Goal: Information Seeking & Learning: Learn about a topic

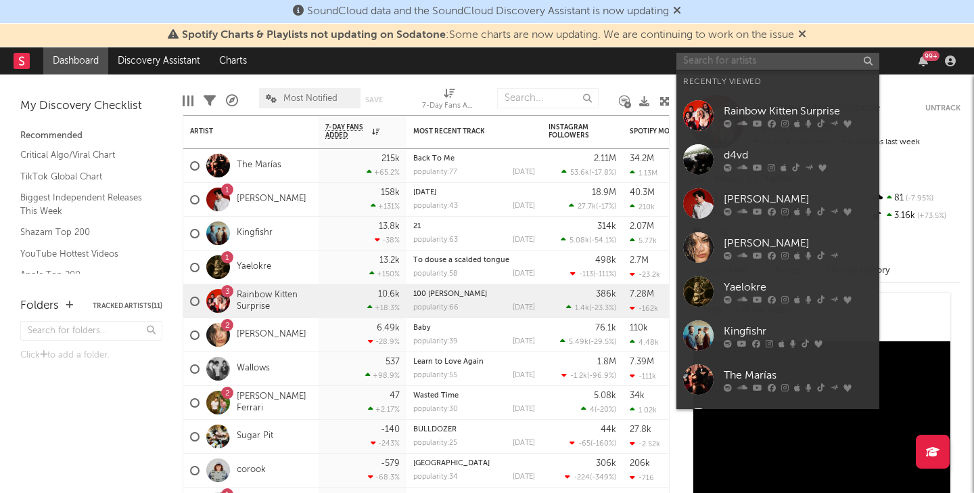
click at [757, 58] on input "text" at bounding box center [778, 61] width 203 height 17
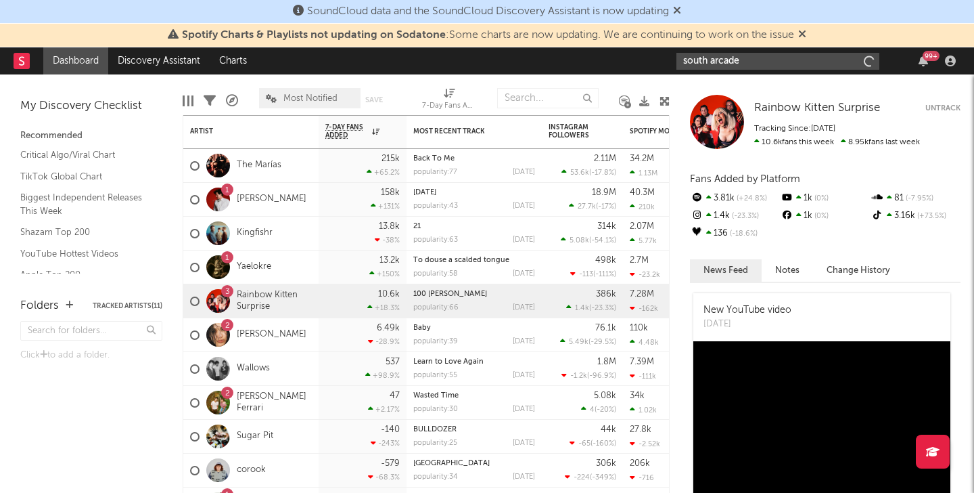
type input "south arcade"
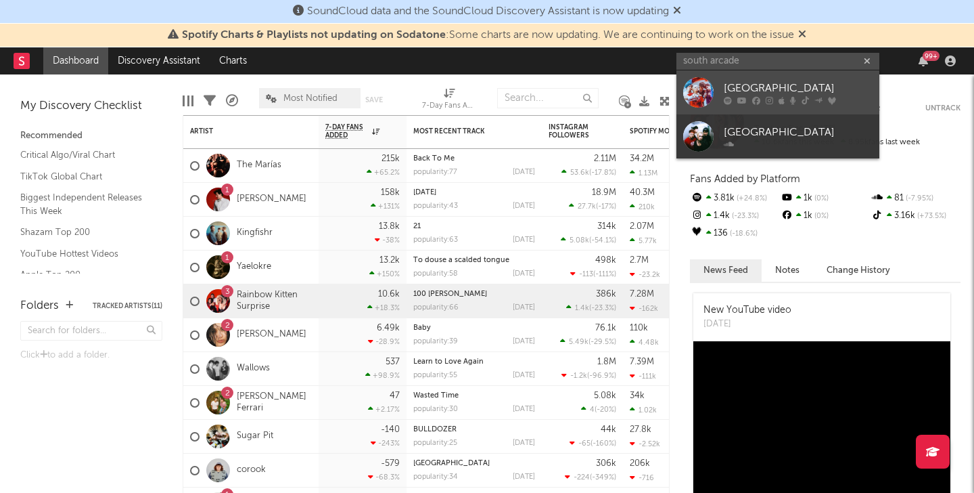
click at [784, 87] on div "[GEOGRAPHIC_DATA]" at bounding box center [798, 88] width 149 height 16
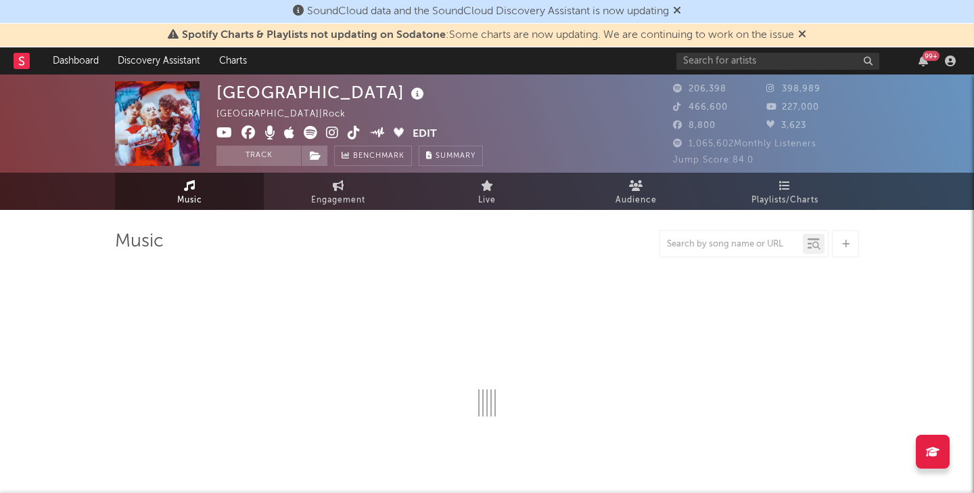
select select "6m"
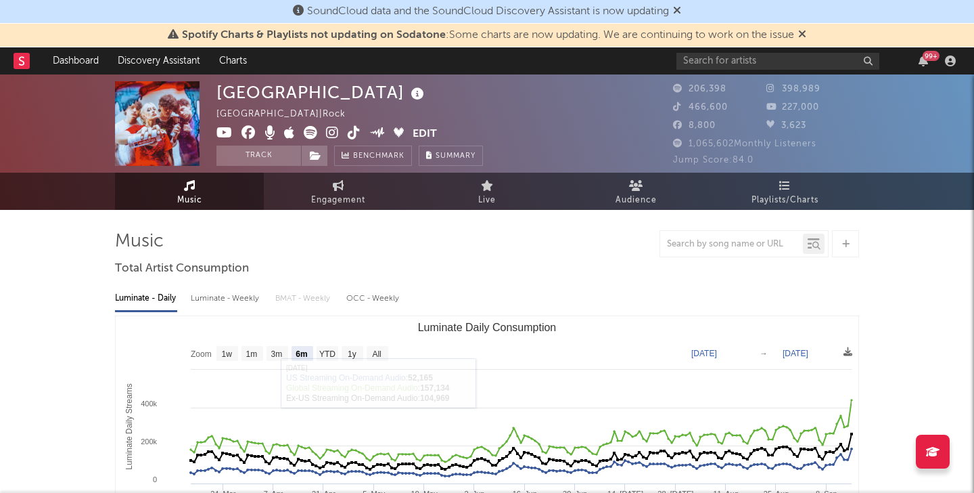
click at [329, 197] on span "Engagement" at bounding box center [338, 200] width 54 height 16
select select "1w"
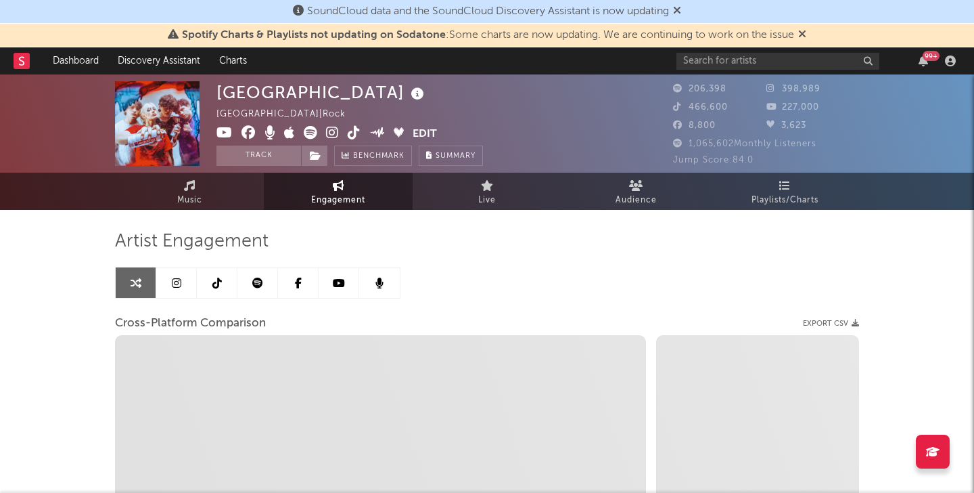
click at [179, 288] on icon at bounding box center [176, 282] width 9 height 11
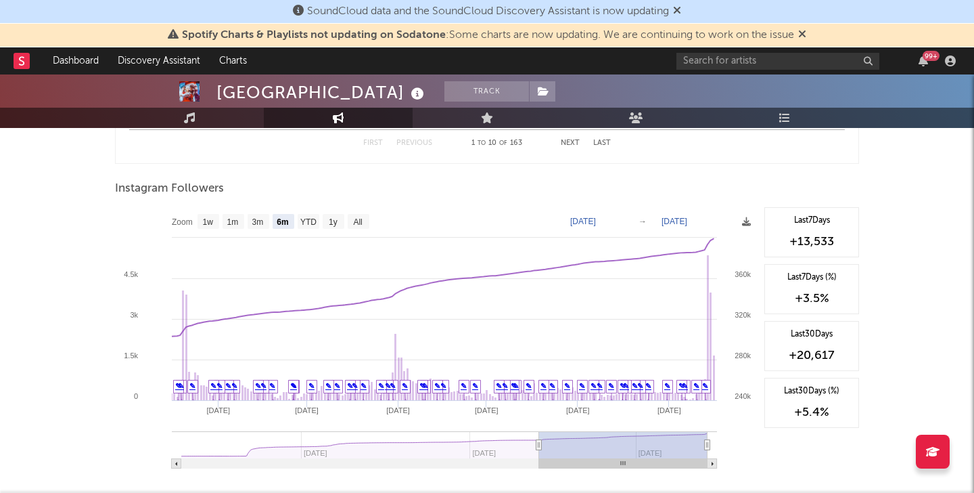
scroll to position [2050, 0]
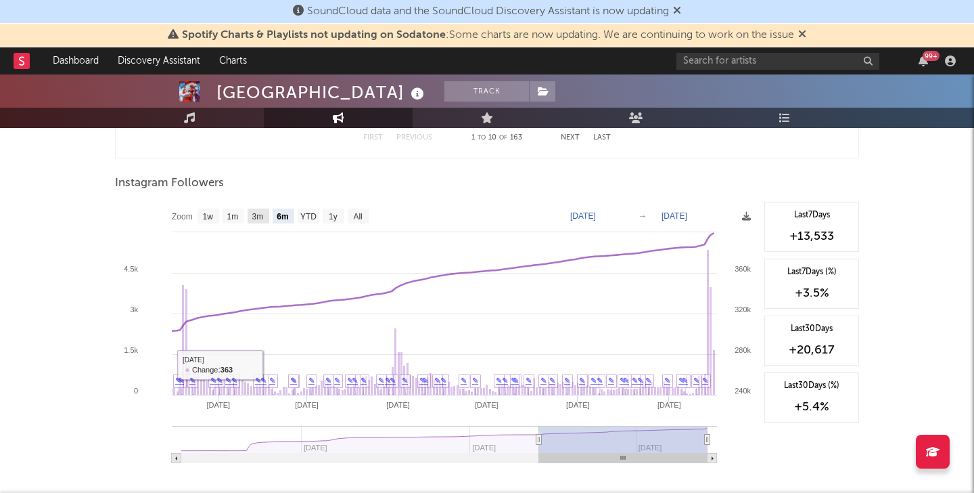
click at [261, 215] on text "3m" at bounding box center [258, 216] width 12 height 9
select select "3m"
type input "[DATE]"
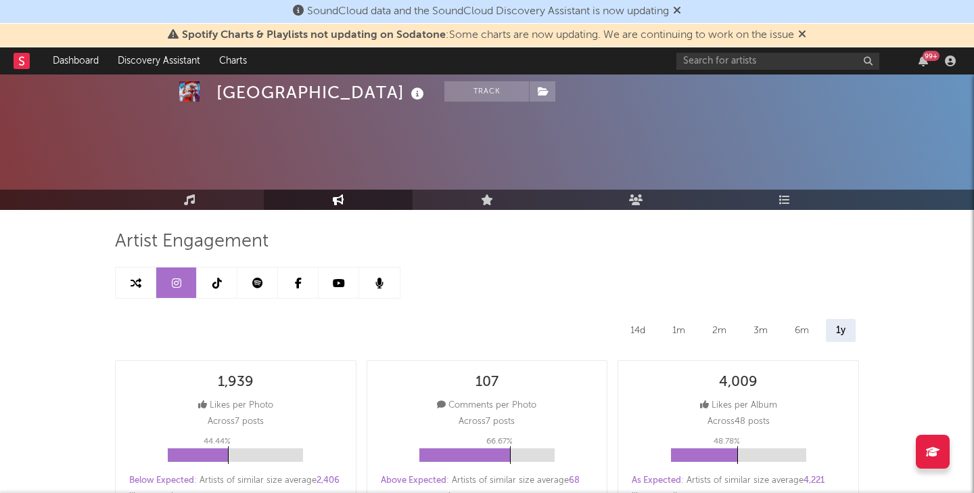
scroll to position [125, 0]
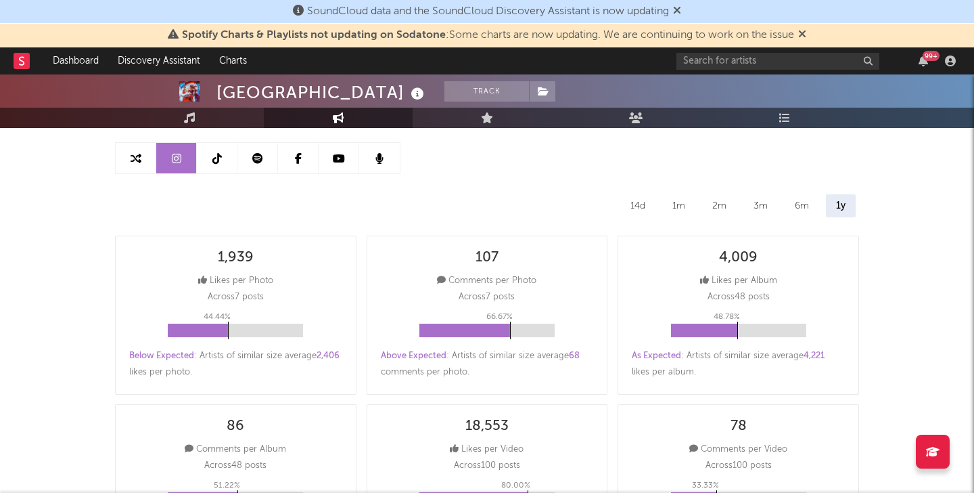
click at [637, 204] on div "14d" at bounding box center [638, 205] width 35 height 23
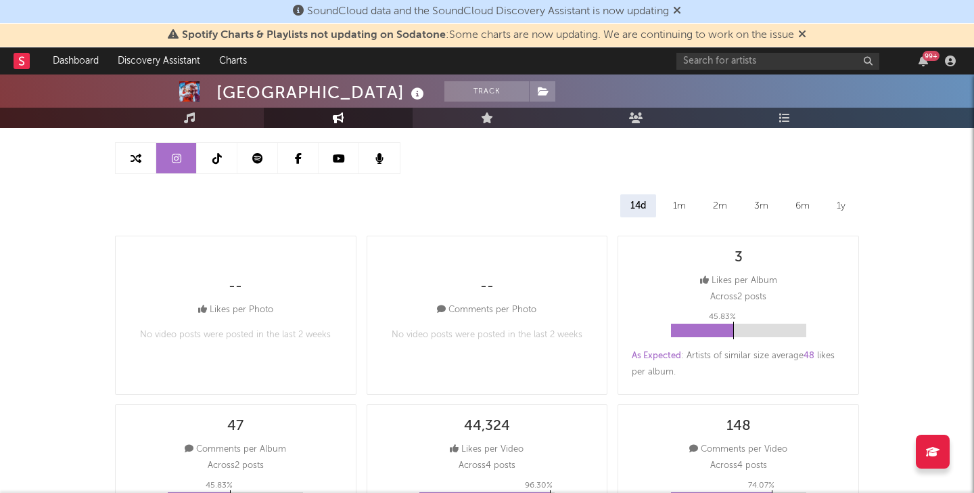
click at [219, 169] on link at bounding box center [217, 158] width 41 height 30
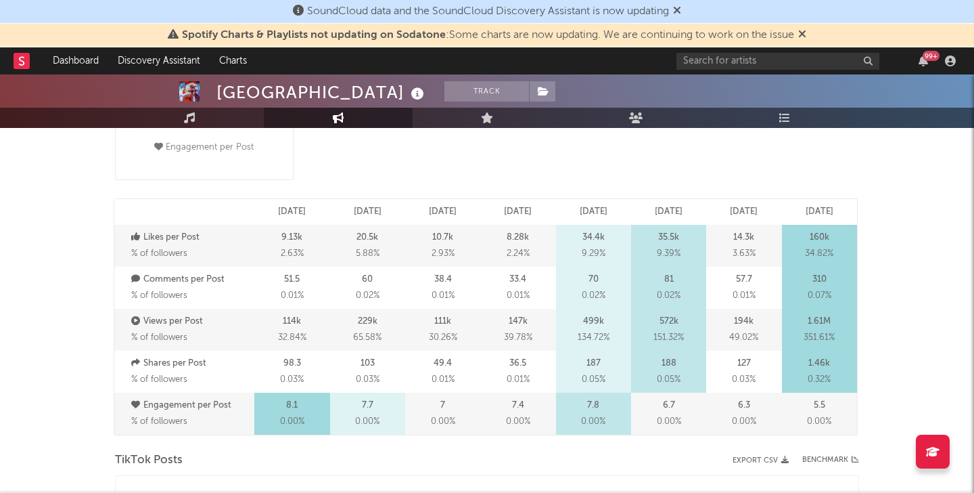
select select "6m"
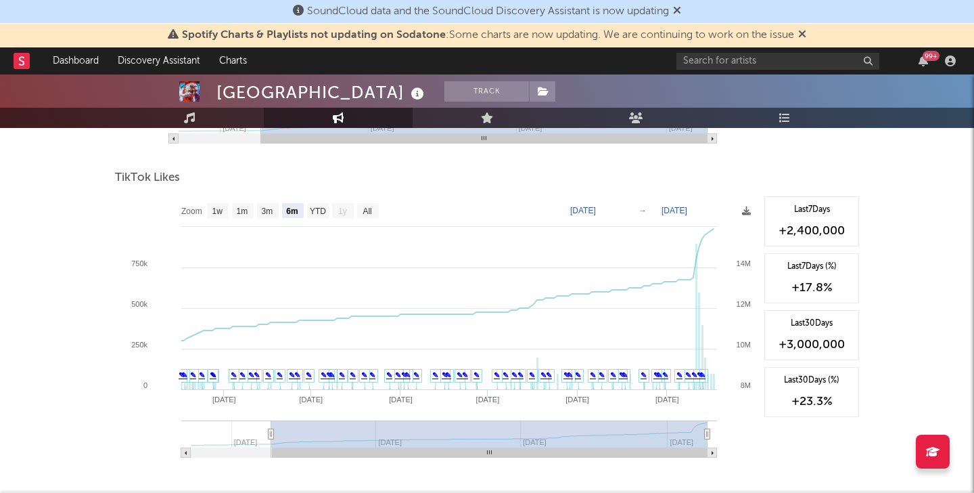
scroll to position [1588, 0]
click at [265, 207] on text "3m" at bounding box center [268, 210] width 12 height 9
select select "3m"
type input "2025-06-17"
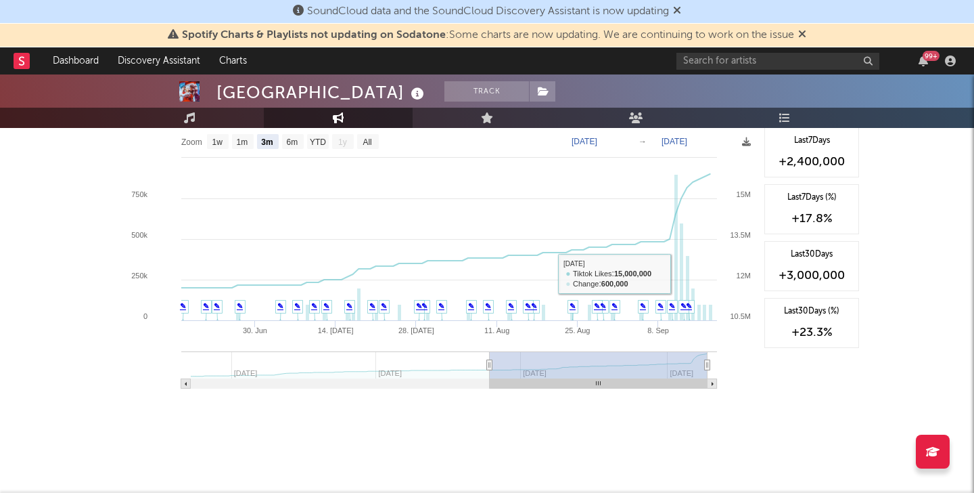
scroll to position [1209, 0]
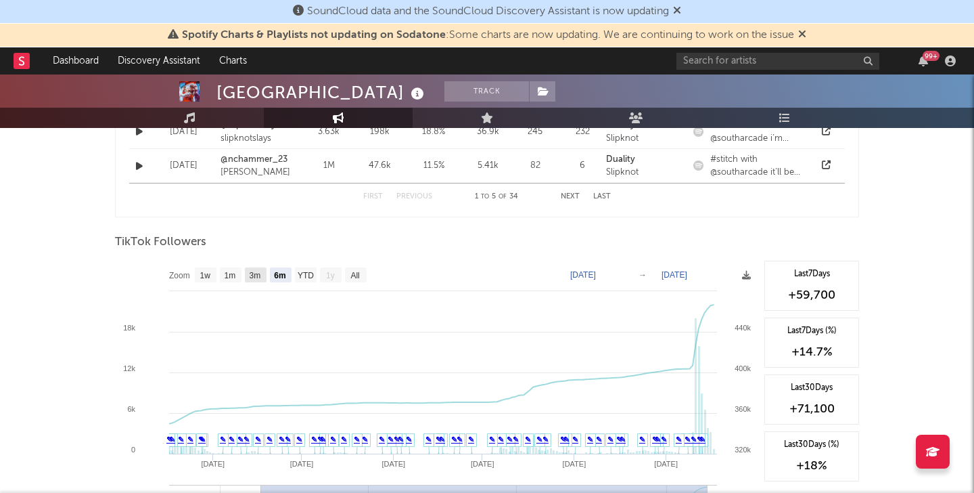
click at [256, 275] on text "3m" at bounding box center [256, 275] width 12 height 9
select select "3m"
type input "2025-06-17"
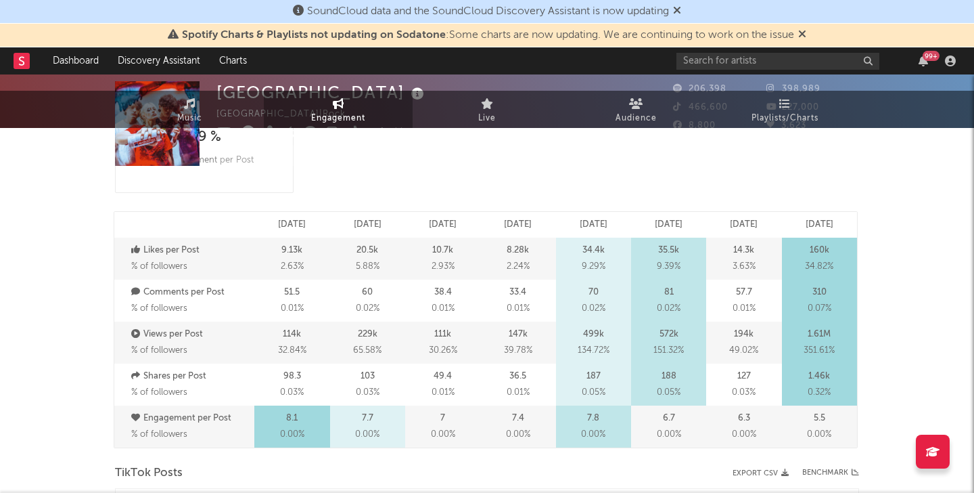
scroll to position [0, 0]
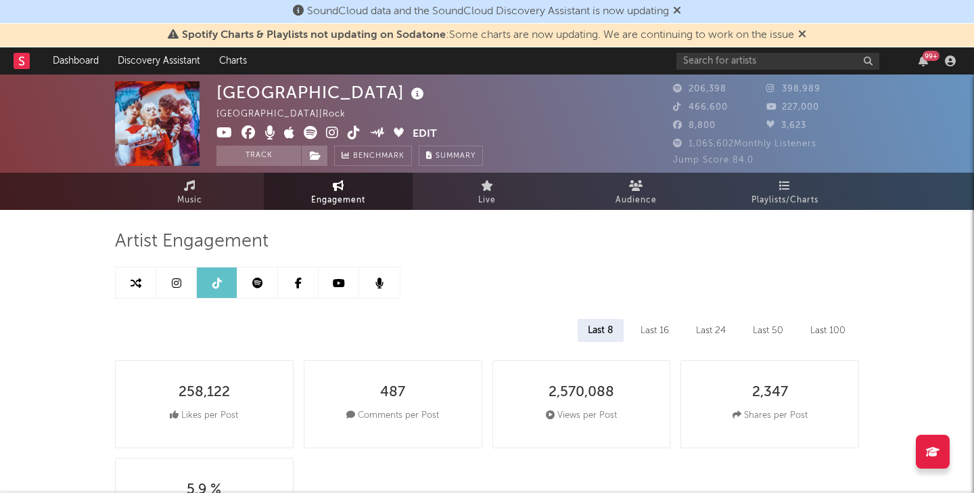
click at [257, 290] on link at bounding box center [258, 282] width 41 height 30
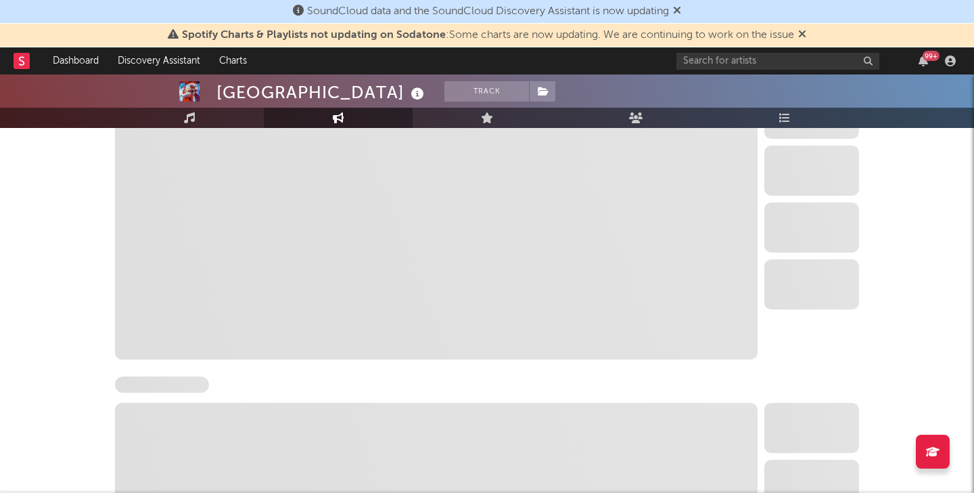
select select "6m"
select select "1w"
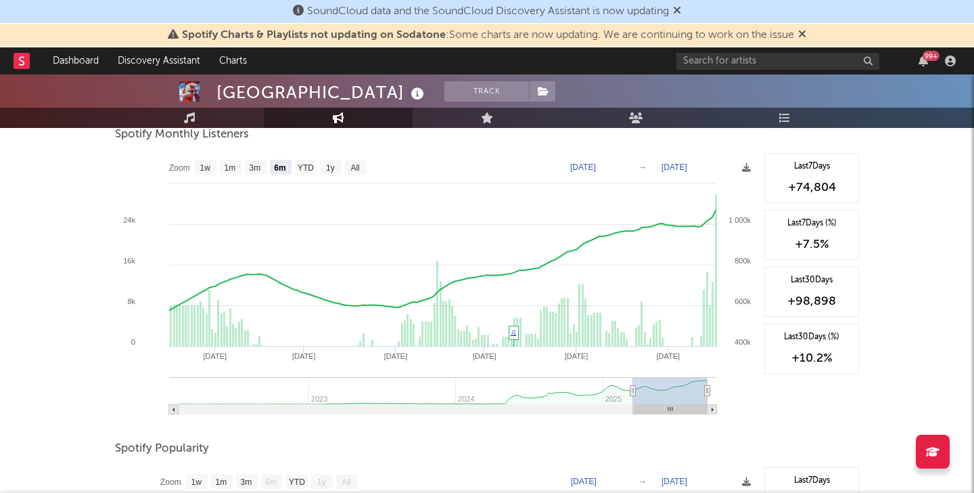
scroll to position [425, 0]
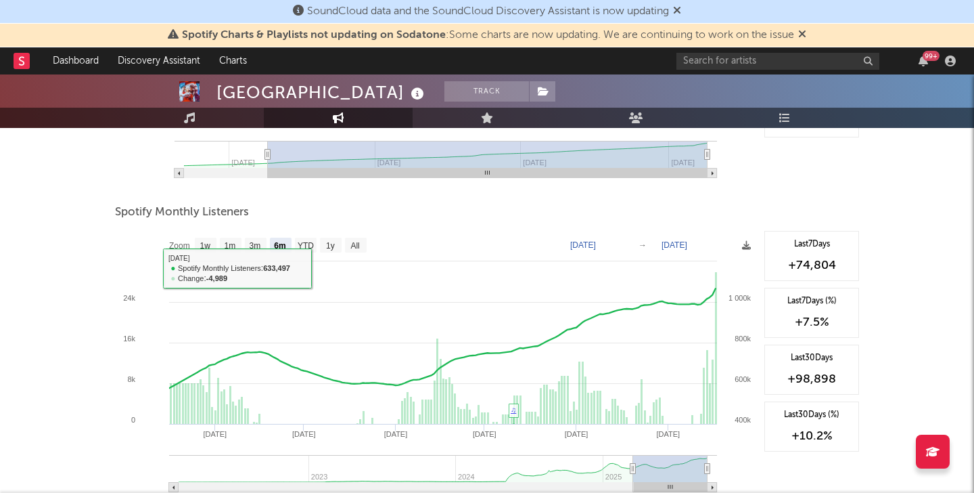
click at [255, 244] on text "3m" at bounding box center [256, 245] width 12 height 9
select select "3m"
type input "2025-06-17"
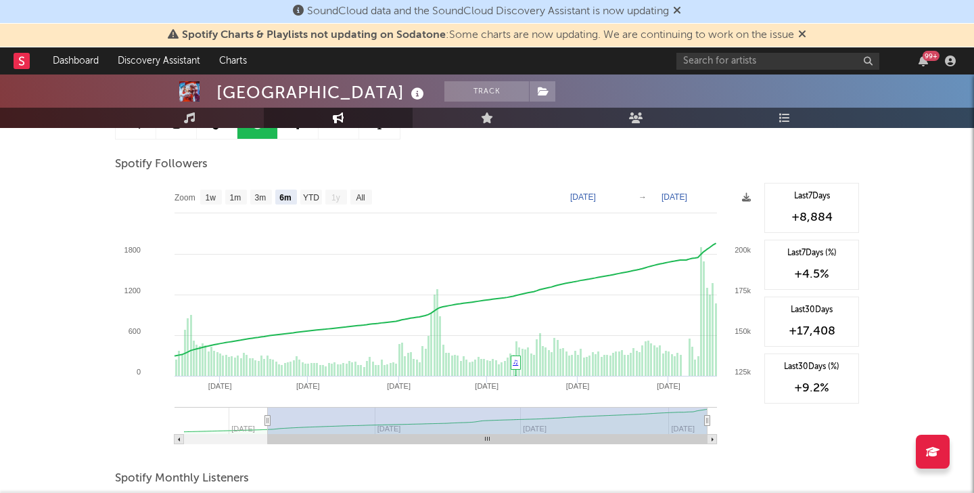
scroll to position [135, 0]
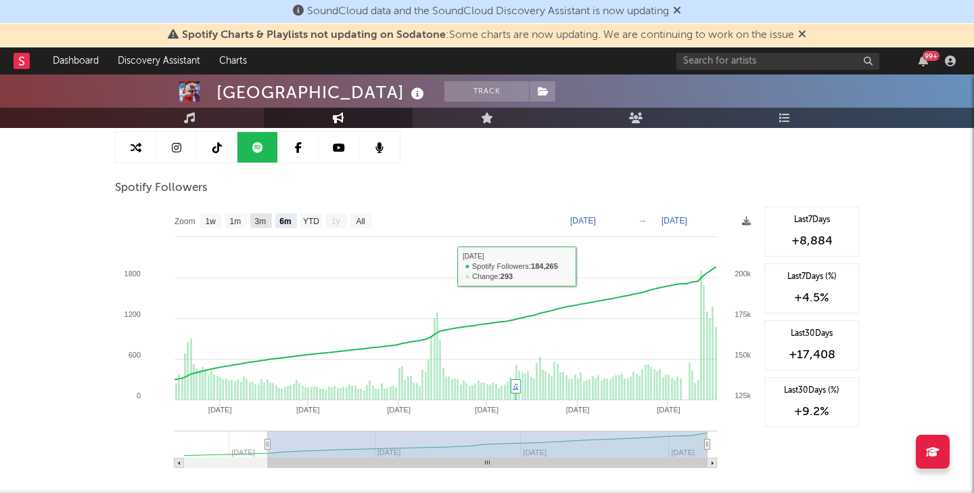
click at [255, 225] on text "3m" at bounding box center [261, 221] width 12 height 9
select select "3m"
type input "2025-06-17"
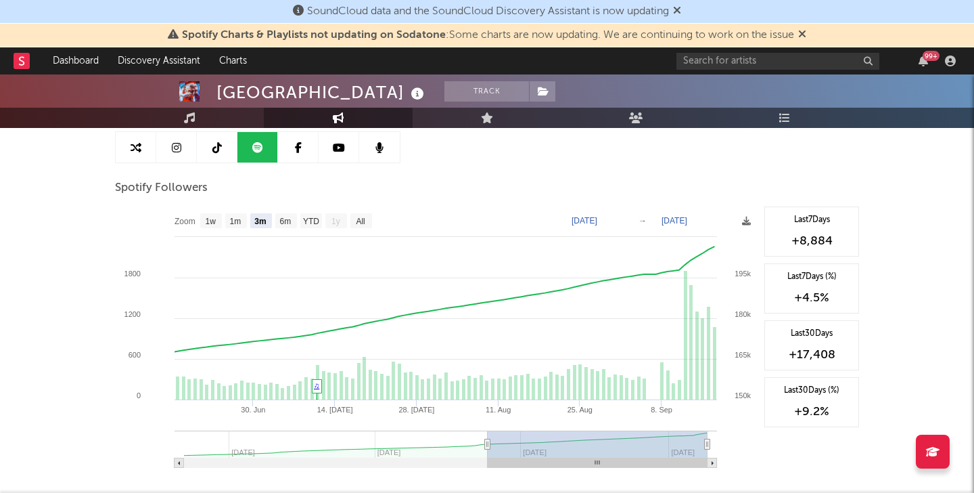
click at [328, 159] on link at bounding box center [339, 147] width 41 height 30
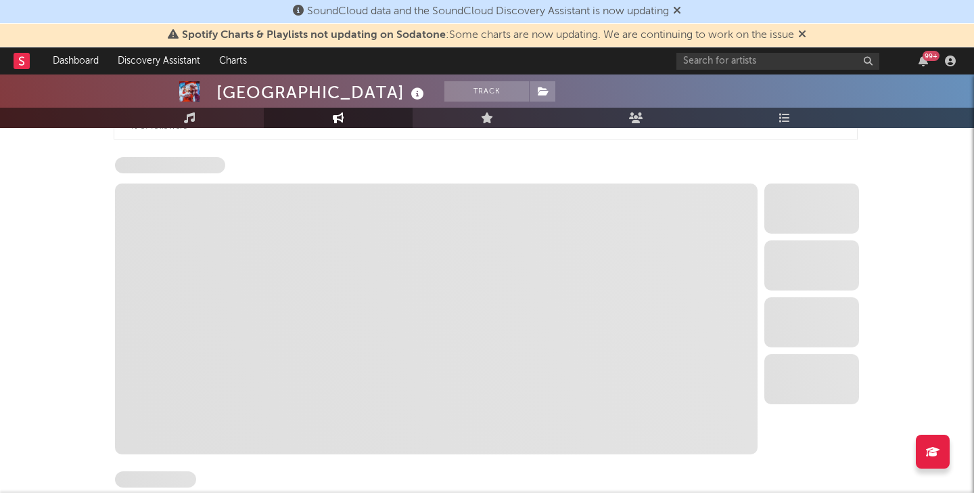
select select "6m"
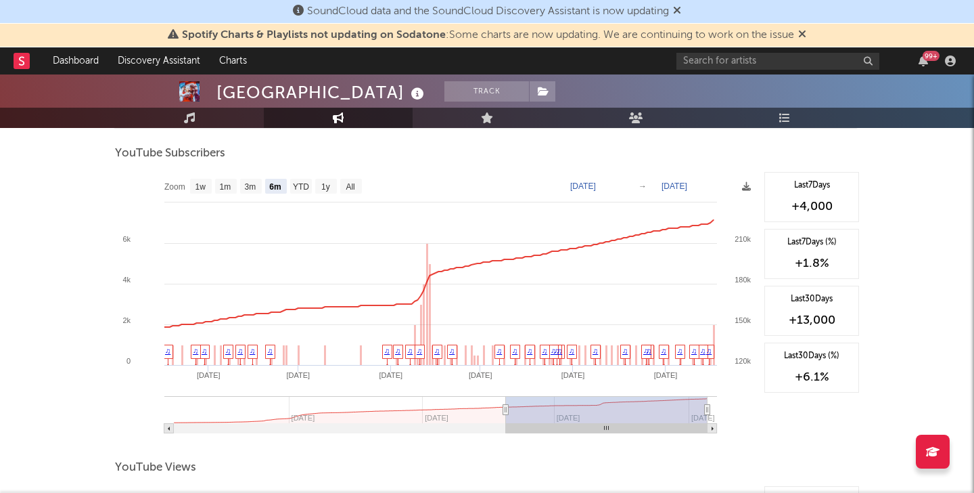
scroll to position [1103, 0]
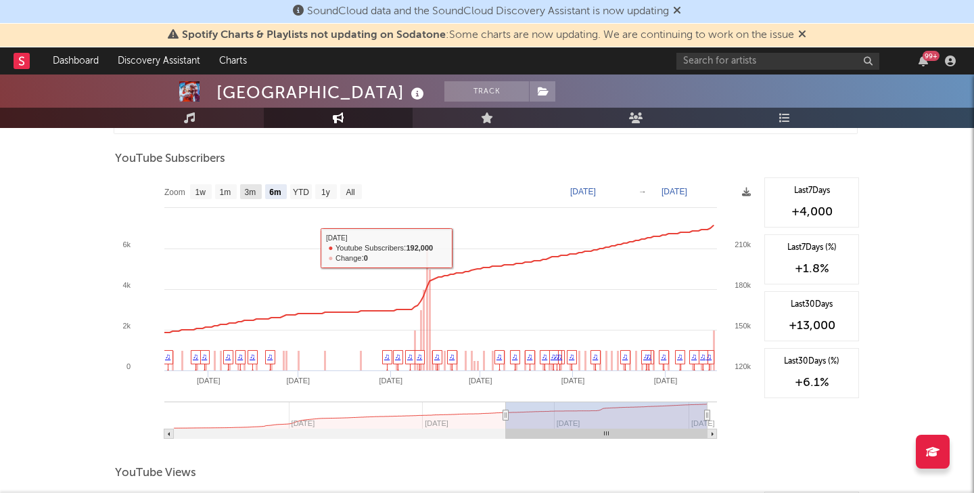
click at [248, 187] on text "3m" at bounding box center [251, 191] width 12 height 9
select select "3m"
type input "2025-06-17"
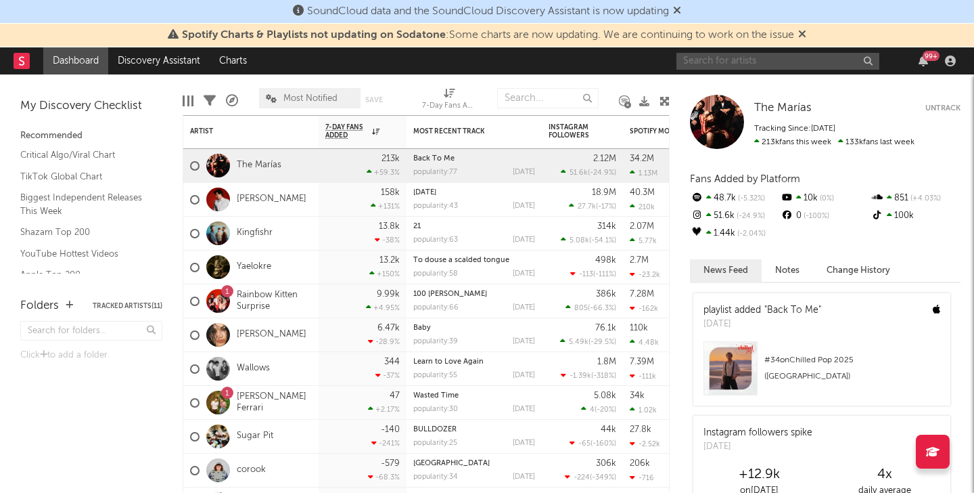
click at [798, 63] on input "text" at bounding box center [778, 61] width 203 height 17
type input "south arcade"
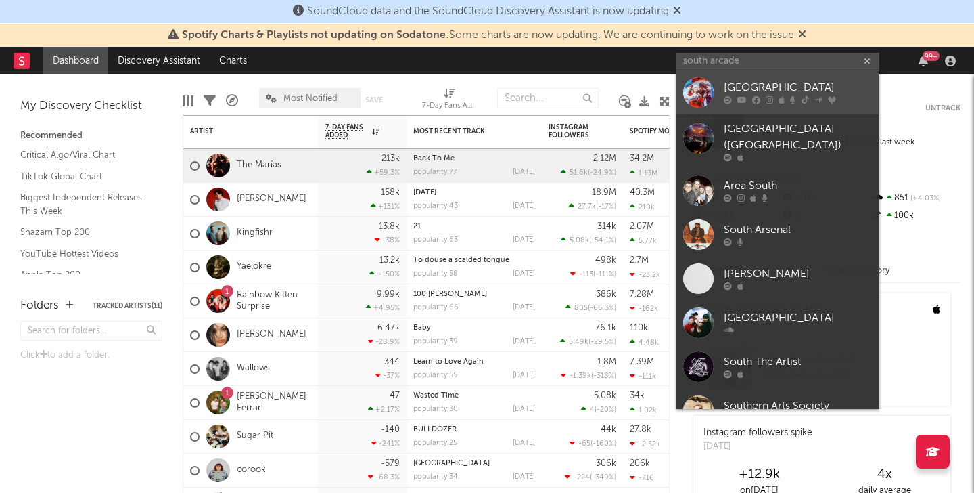
click at [700, 80] on div at bounding box center [698, 92] width 30 height 30
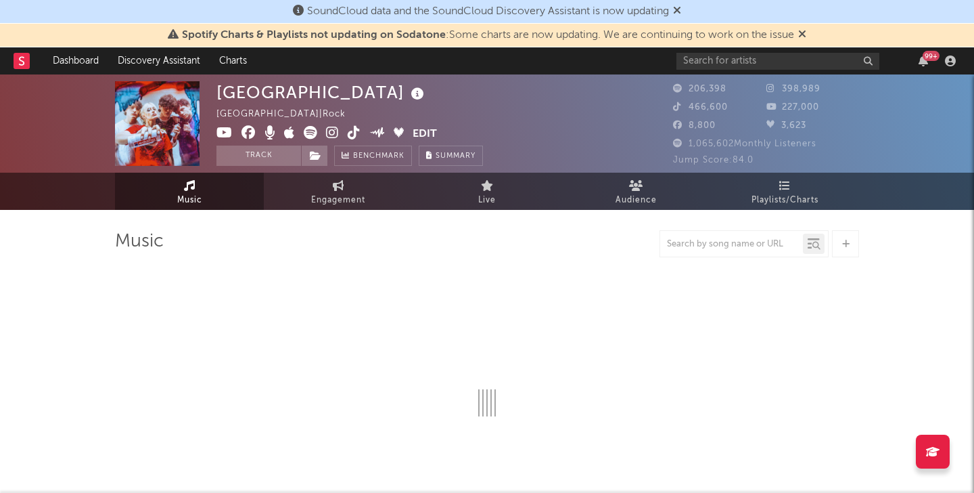
select select "6m"
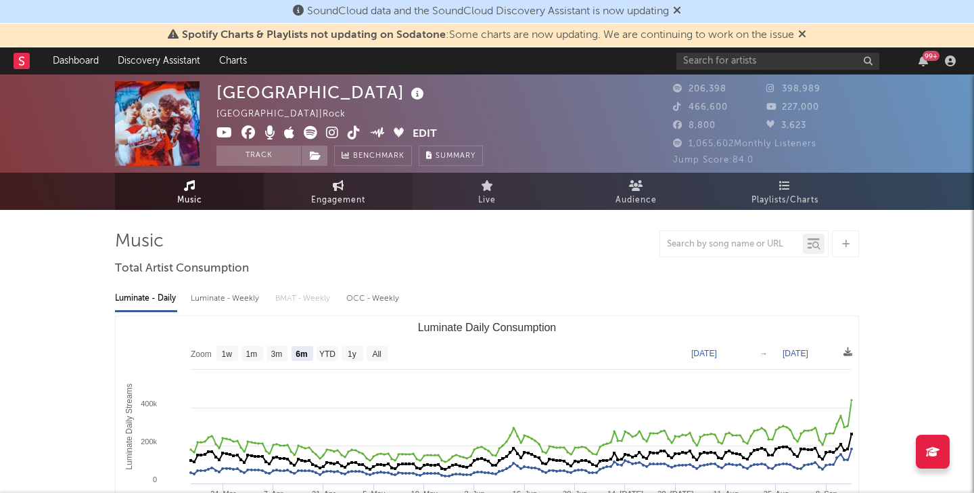
click at [302, 193] on link "Engagement" at bounding box center [338, 191] width 149 height 37
select select "1w"
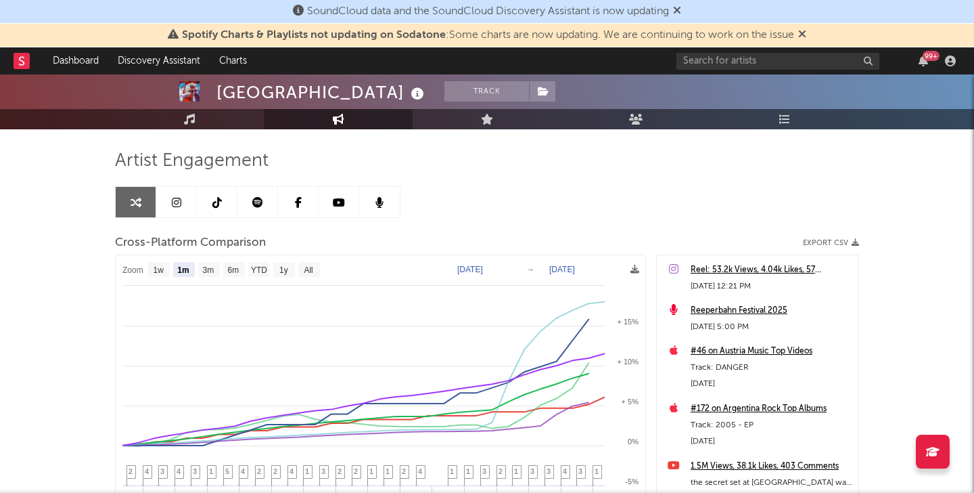
scroll to position [97, 0]
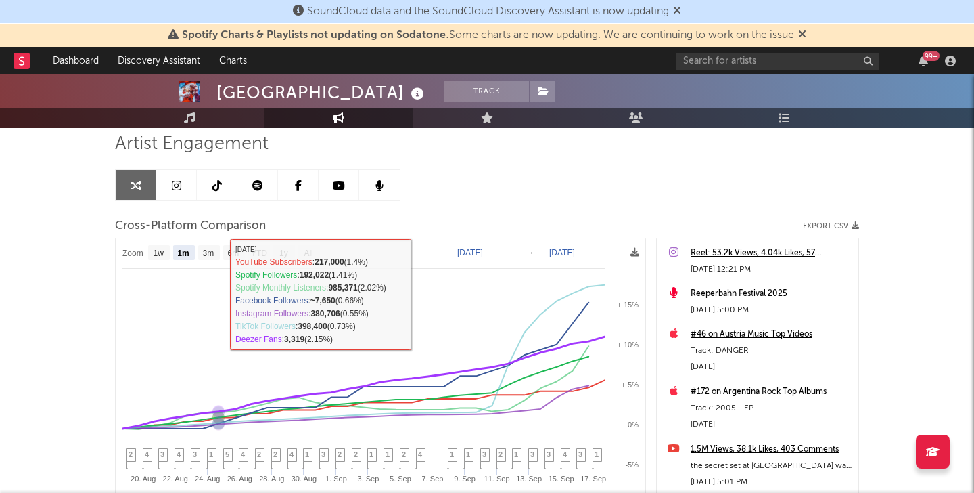
click at [160, 254] on text "1w" at bounding box center [159, 252] width 11 height 9
select select "1w"
type input "[DATE]"
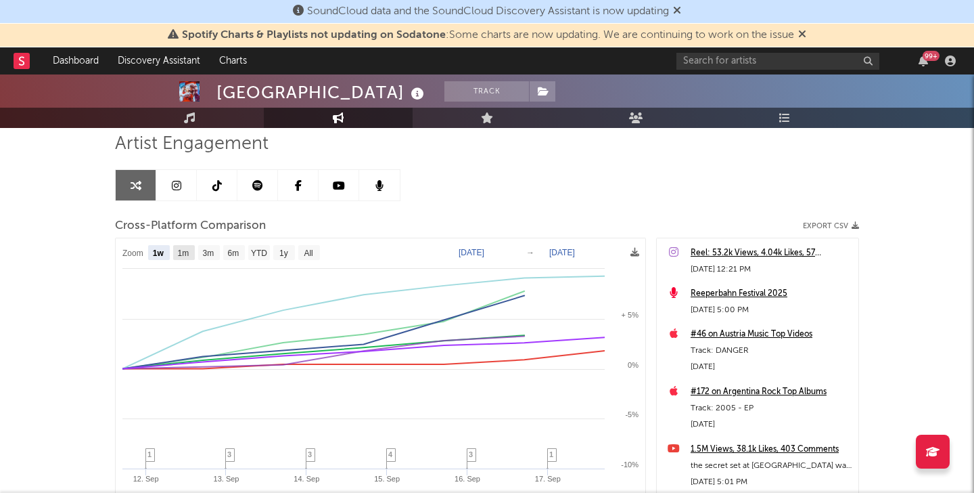
click at [178, 253] on text "1m" at bounding box center [184, 252] width 12 height 9
select select "1m"
type input "[DATE]"
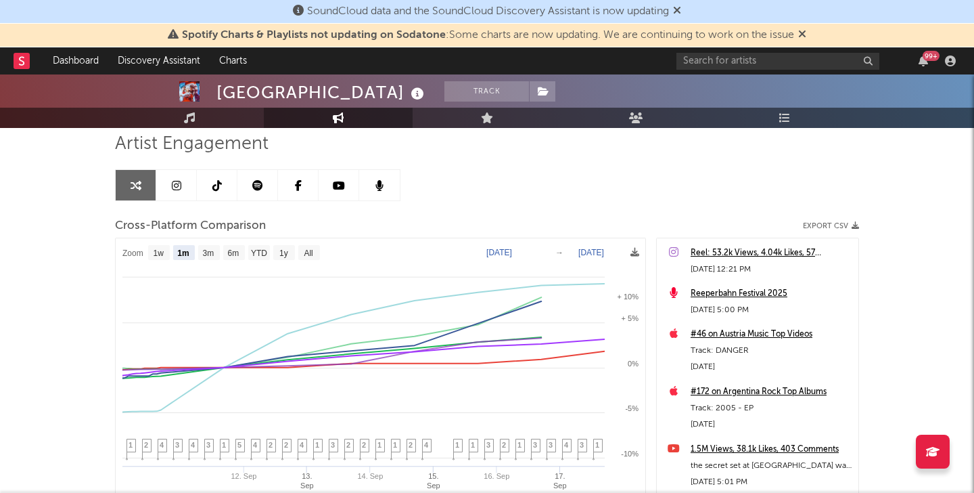
select select "1m"
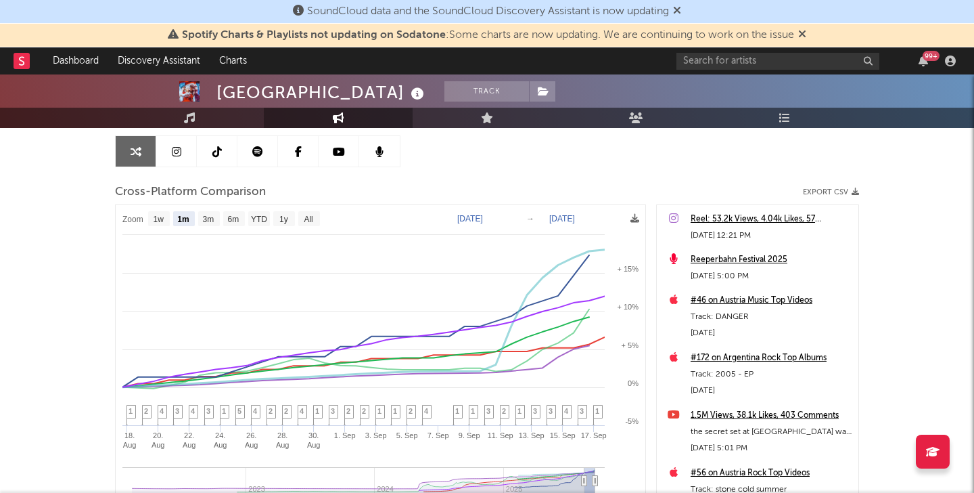
scroll to position [101, 0]
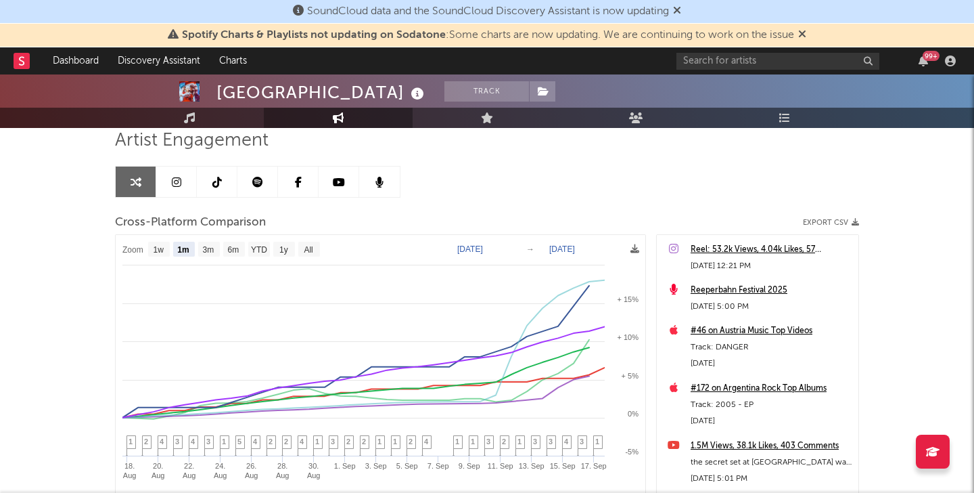
click at [179, 180] on icon at bounding box center [176, 182] width 9 height 11
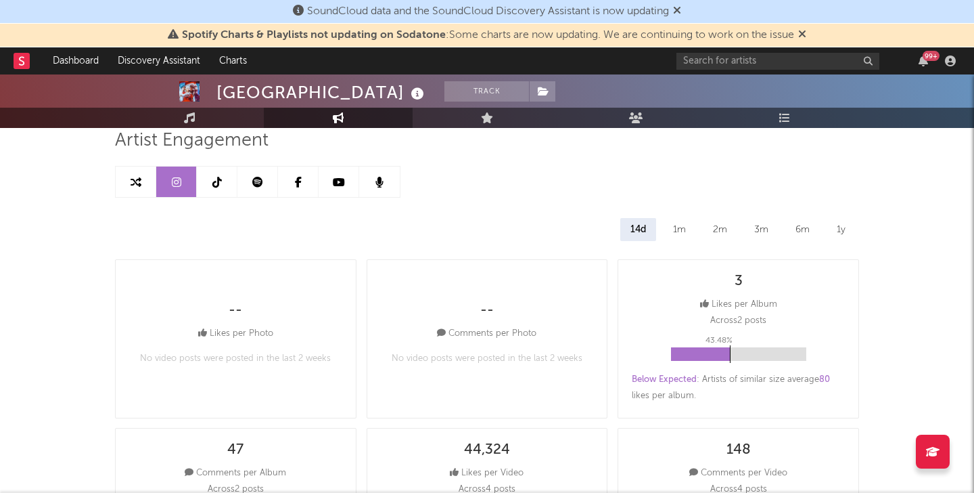
select select "6m"
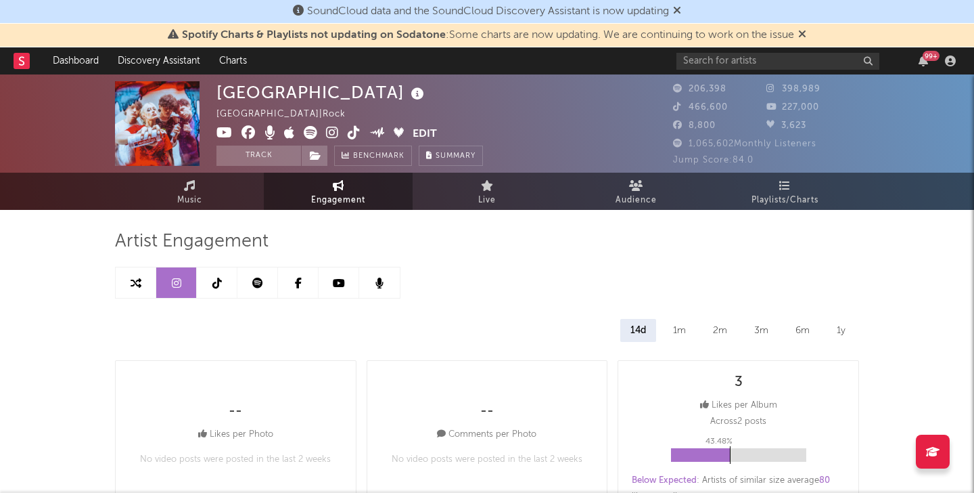
click at [223, 290] on link at bounding box center [217, 282] width 41 height 30
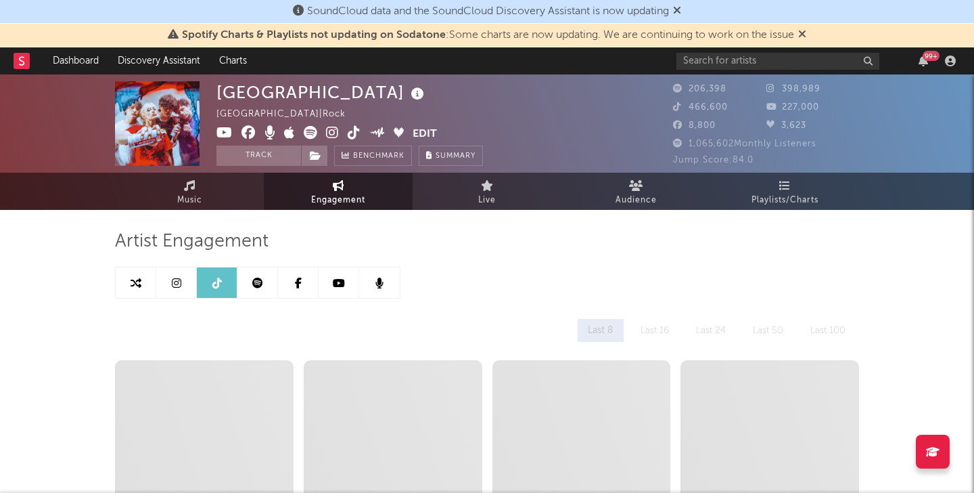
select select "6m"
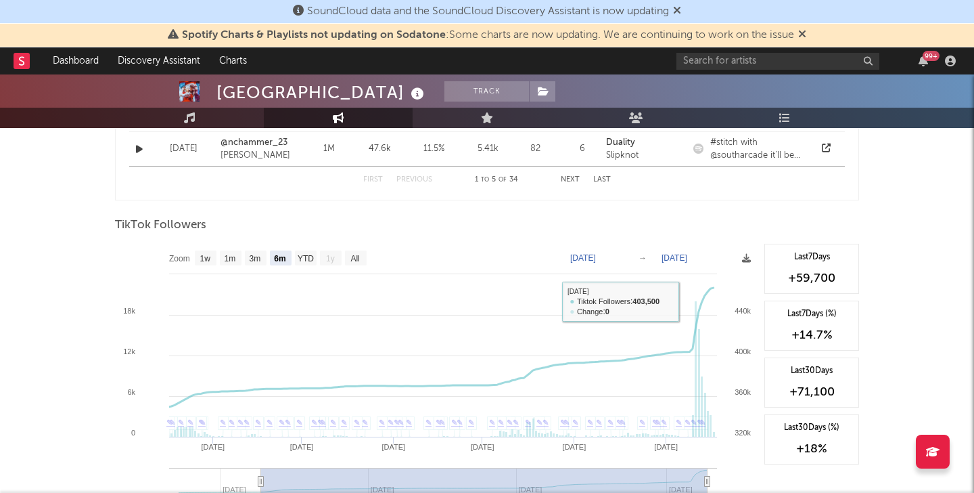
scroll to position [1220, 0]
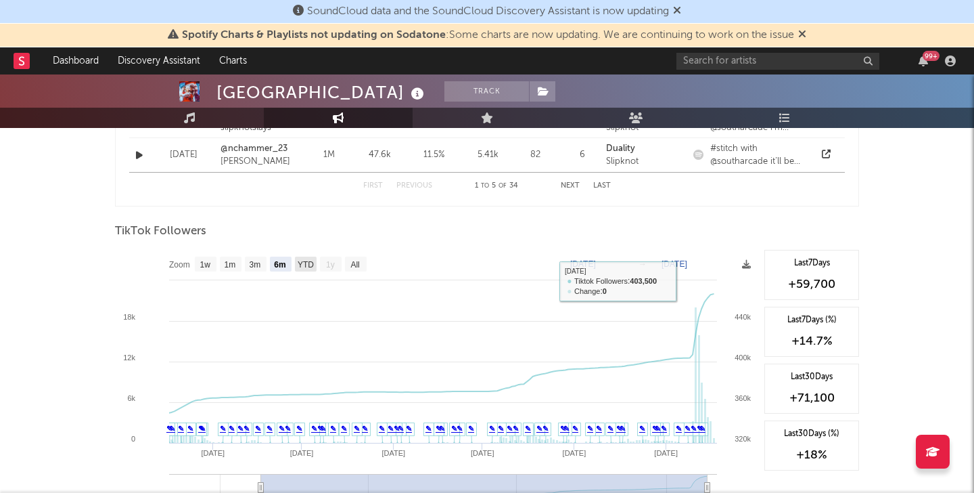
click at [311, 260] on text "YTD" at bounding box center [306, 264] width 16 height 9
select select "YTD"
type input "[DATE]"
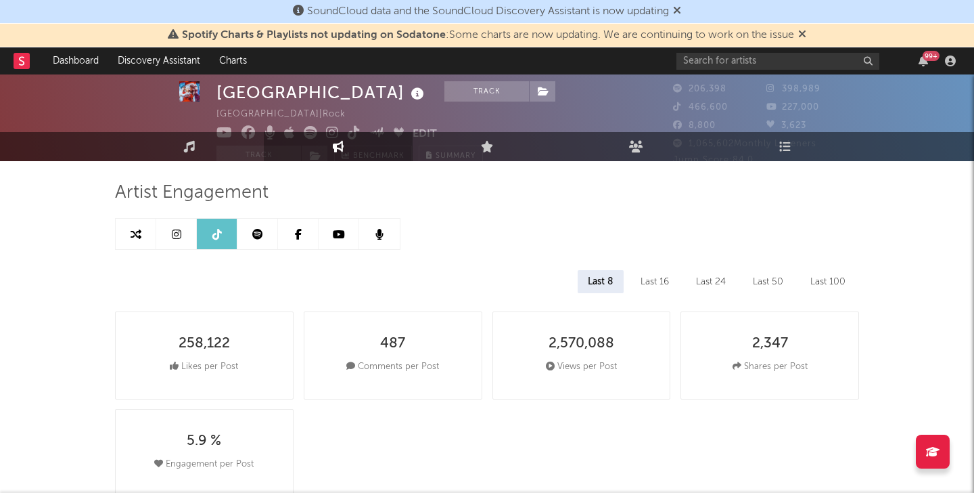
scroll to position [0, 0]
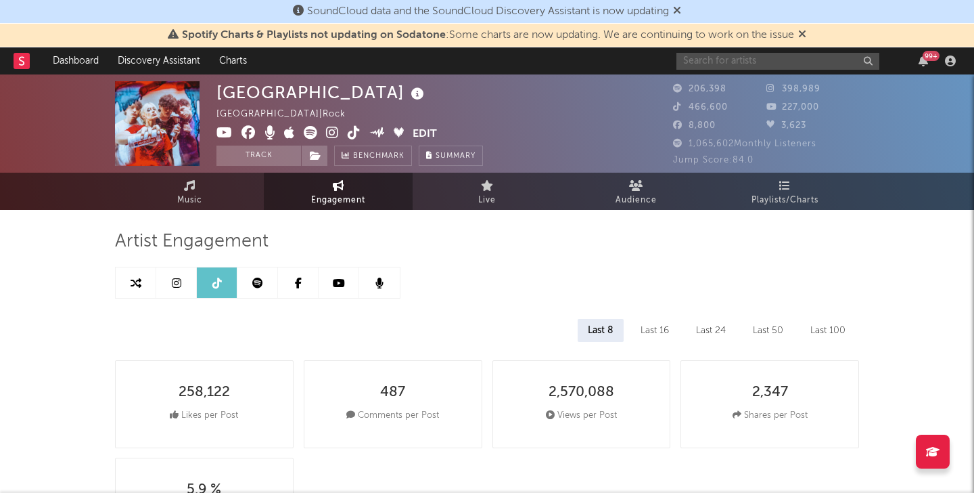
click at [803, 65] on input "text" at bounding box center [778, 61] width 203 height 17
click at [741, 64] on input "stone cold s ummer" at bounding box center [778, 61] width 203 height 17
type input "stone cold summer"
click at [203, 205] on link "Music" at bounding box center [189, 191] width 149 height 37
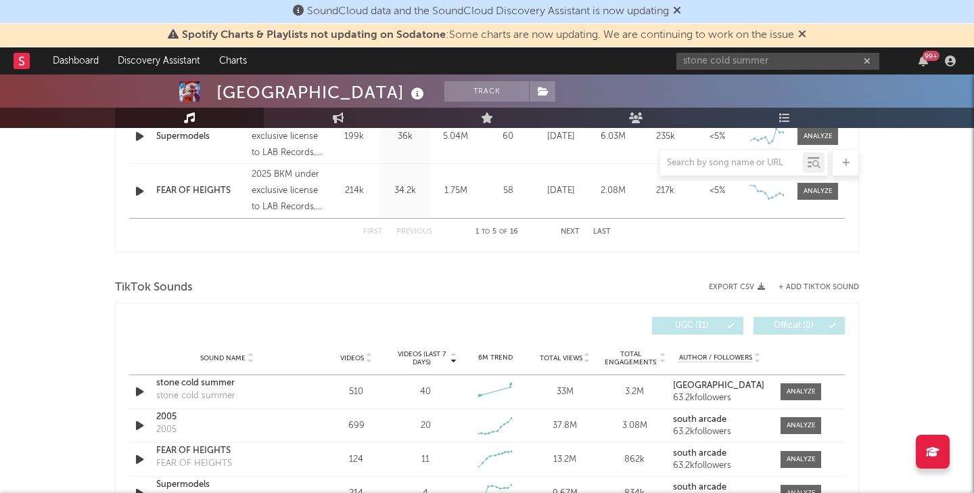
select select "6m"
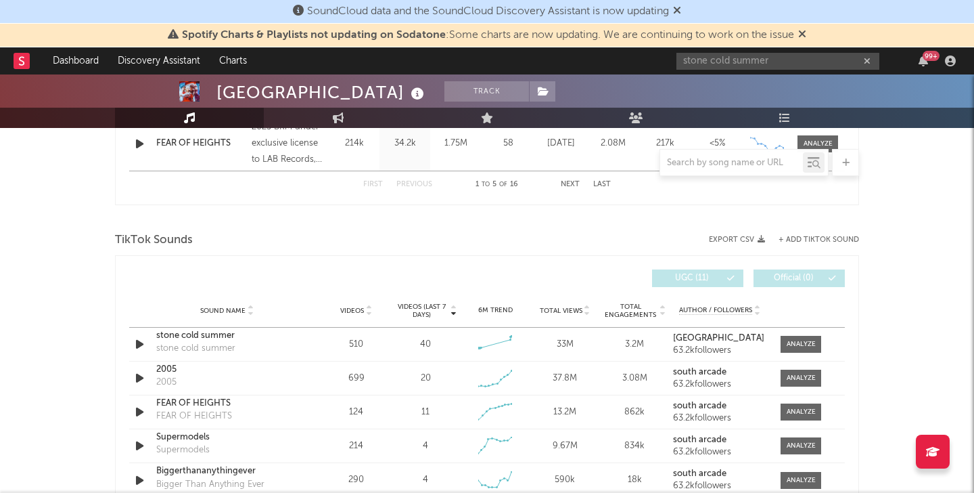
scroll to position [815, 0]
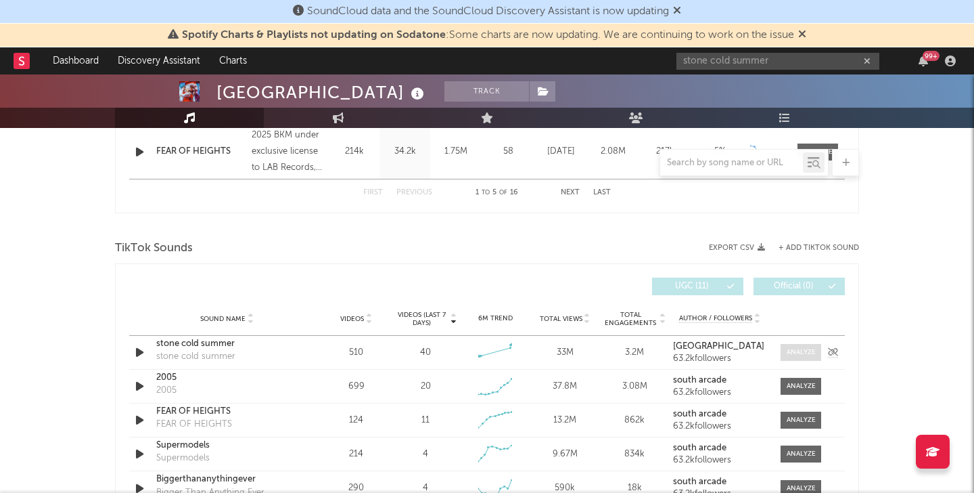
click at [805, 355] on div at bounding box center [801, 352] width 29 height 10
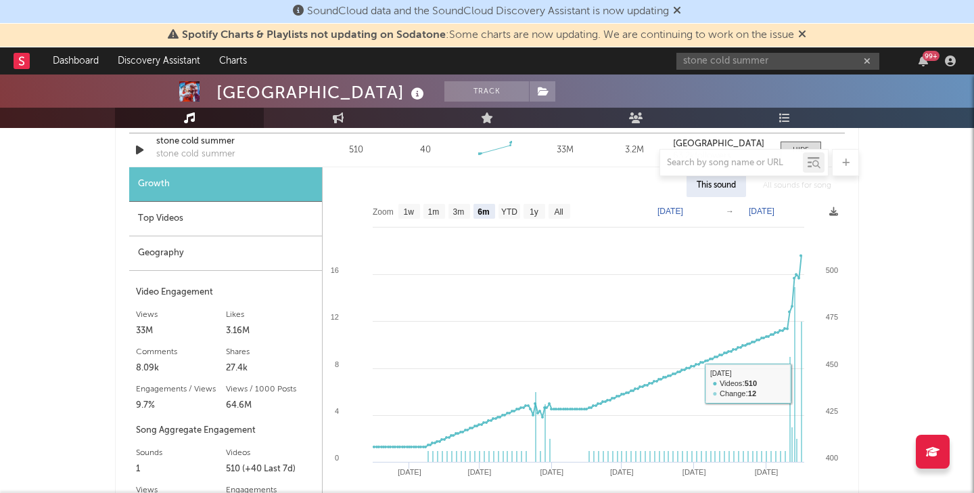
scroll to position [1004, 0]
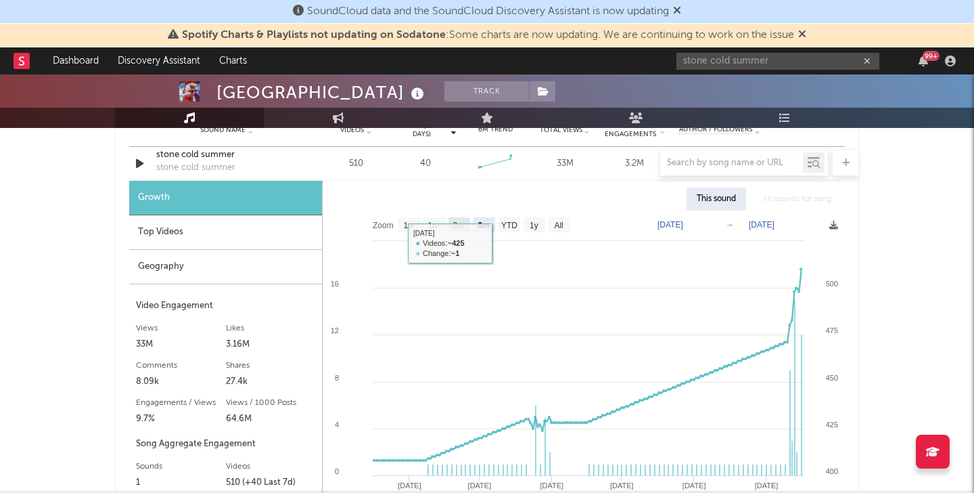
click at [451, 220] on rect at bounding box center [460, 224] width 22 height 15
select select "3m"
type input "[DATE]"
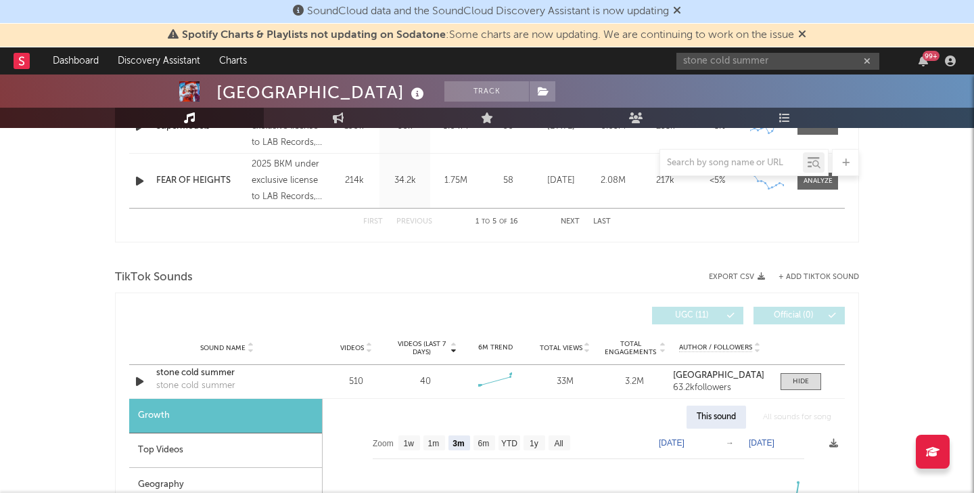
scroll to position [786, 0]
click at [794, 377] on div at bounding box center [801, 382] width 16 height 10
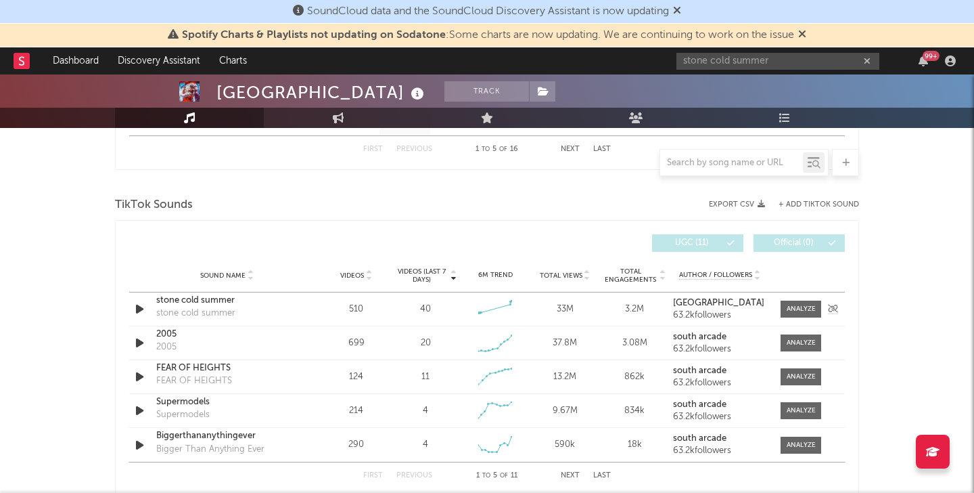
scroll to position [878, 0]
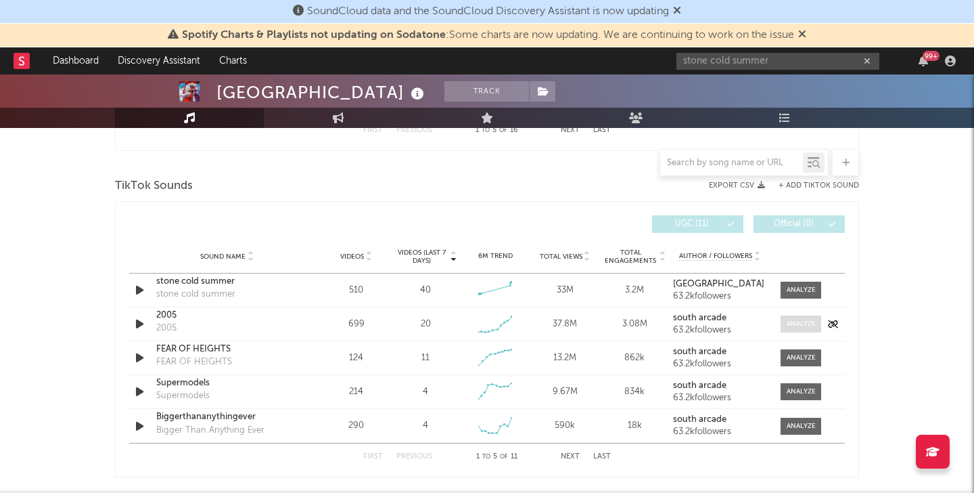
click at [798, 323] on div at bounding box center [801, 324] width 29 height 10
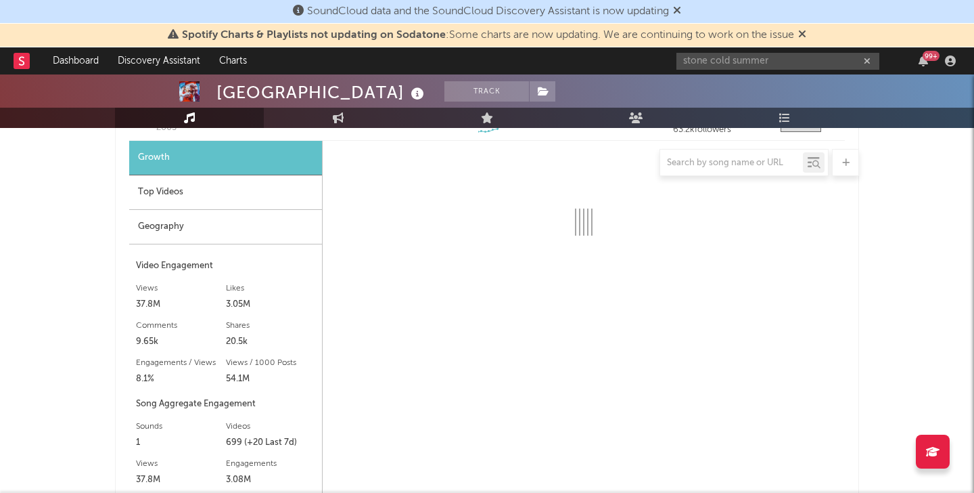
scroll to position [1089, 0]
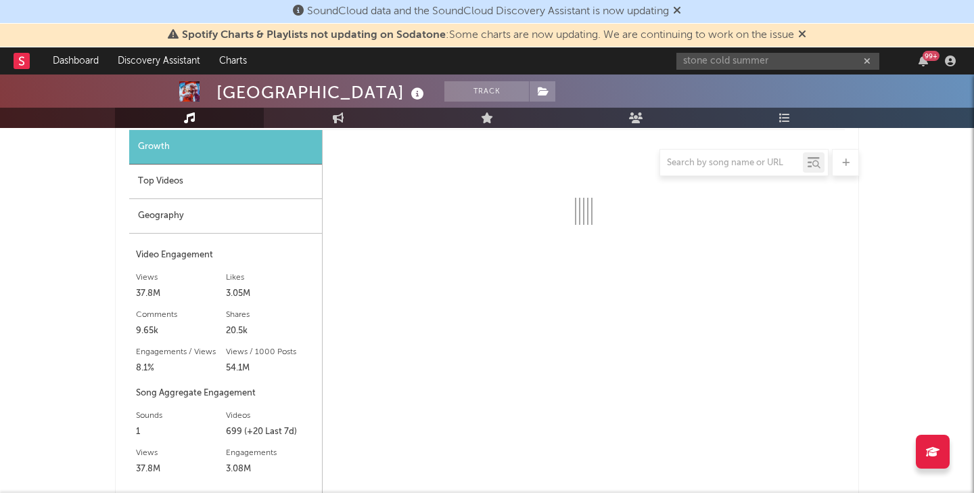
select select "6m"
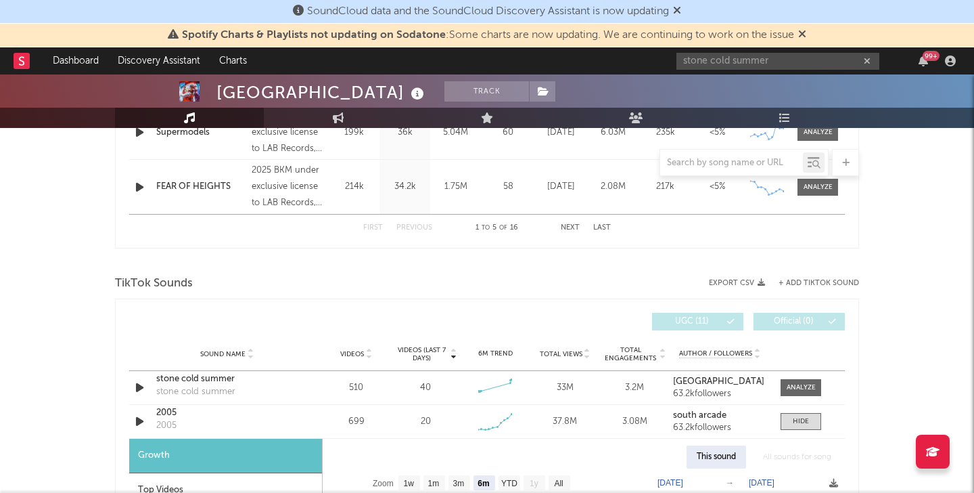
scroll to position [606, 0]
